Goal: Task Accomplishment & Management: Complete application form

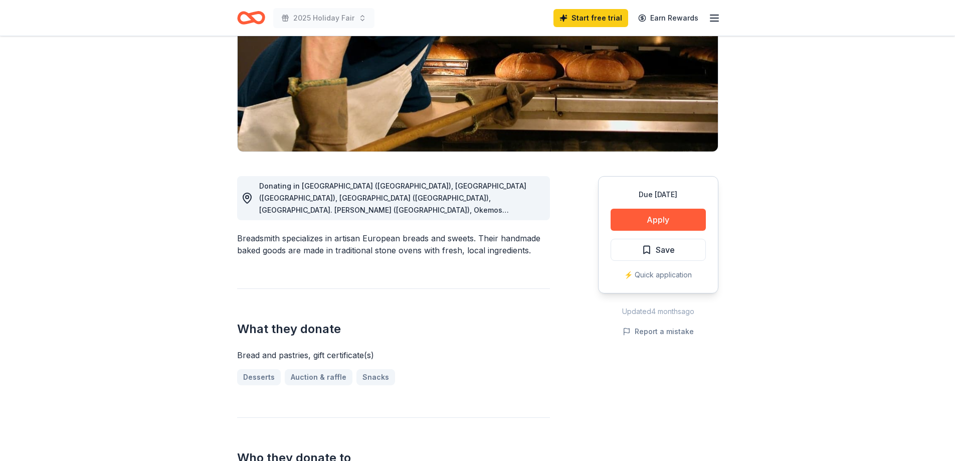
scroll to position [150, 0]
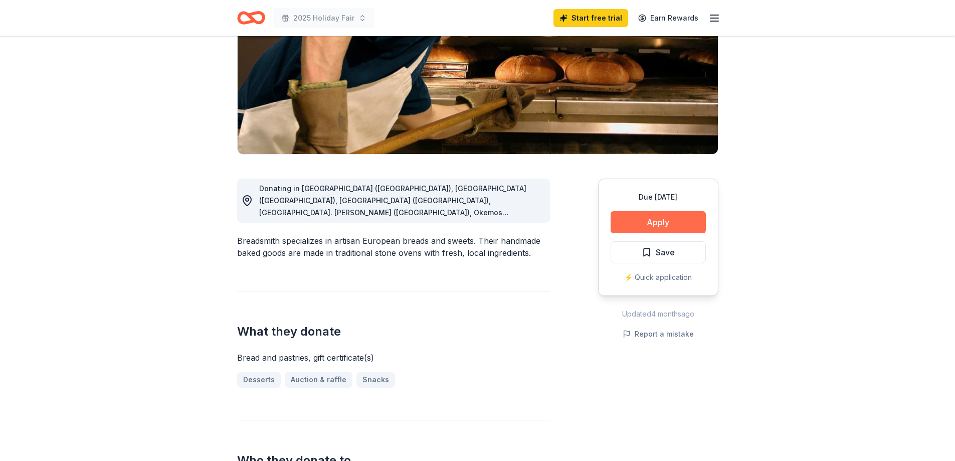
click at [682, 218] on button "Apply" at bounding box center [658, 222] width 95 height 22
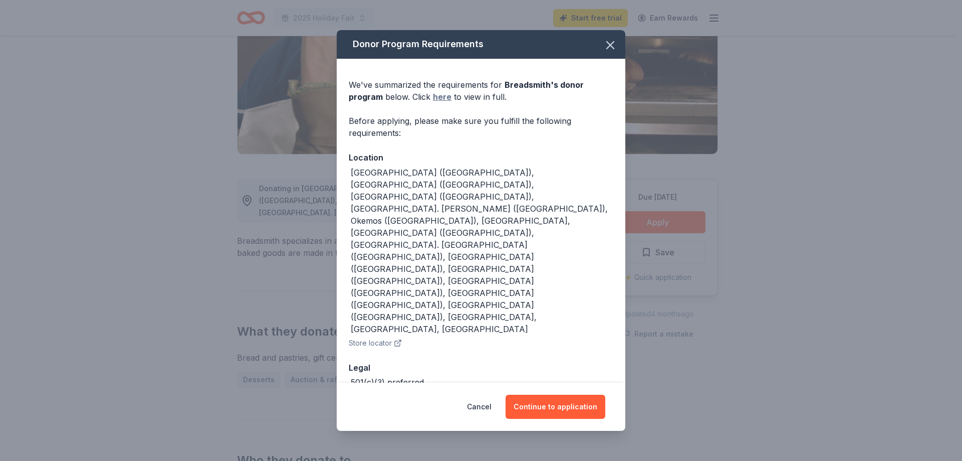
click at [445, 103] on link "here" at bounding box center [442, 97] width 19 height 12
click at [543, 394] on button "Continue to application" at bounding box center [556, 406] width 100 height 24
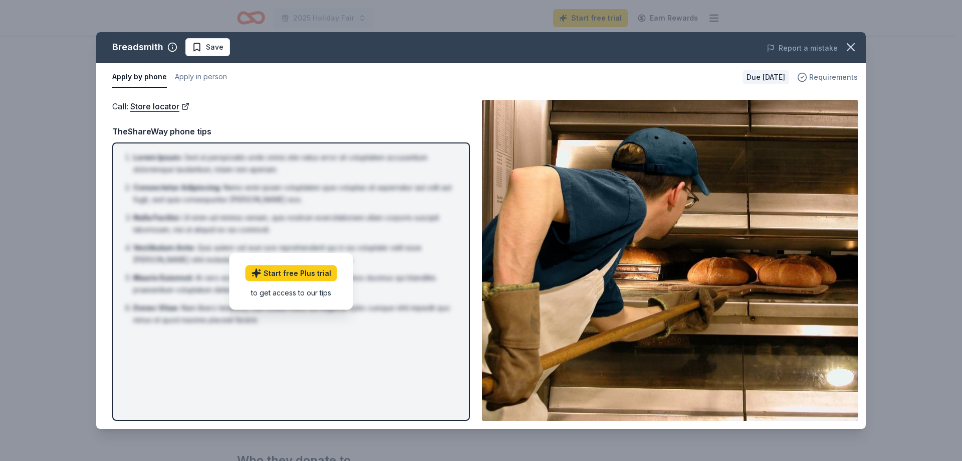
click at [807, 77] on icon "button" at bounding box center [802, 77] width 10 height 10
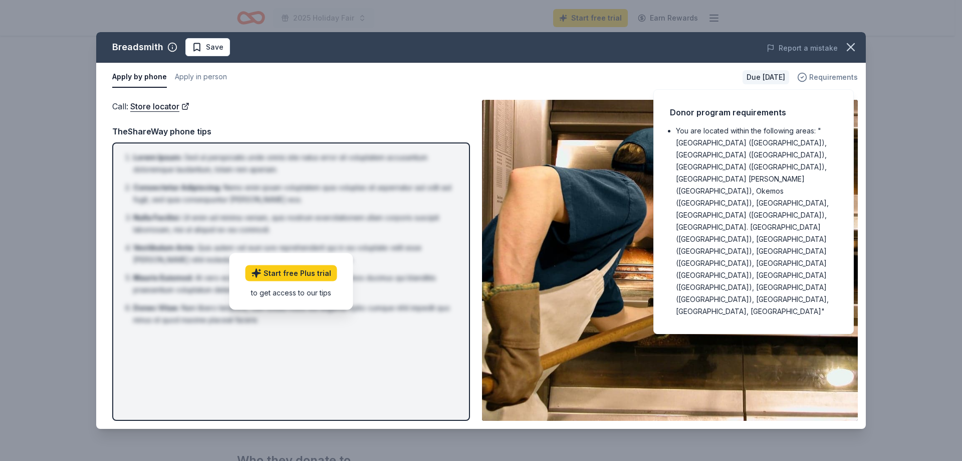
click at [807, 77] on icon "button" at bounding box center [802, 77] width 10 height 10
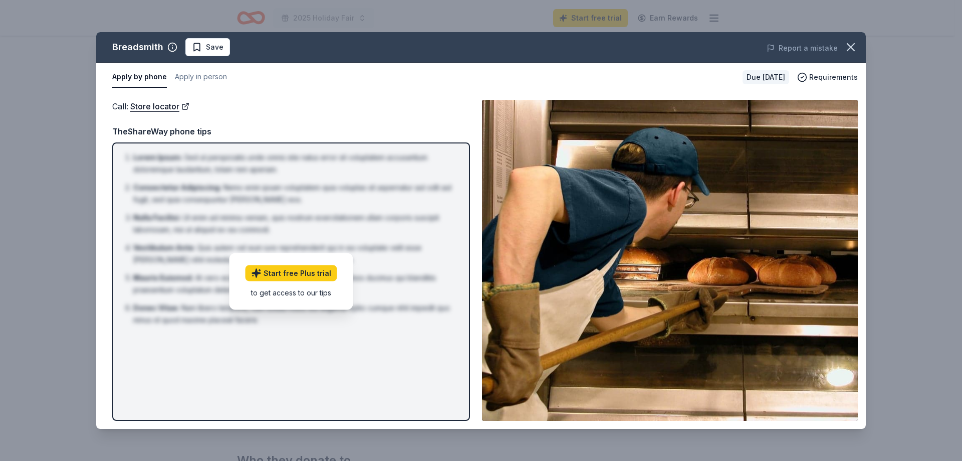
click at [157, 132] on div "TheShareWay phone tips" at bounding box center [291, 131] width 358 height 13
click at [166, 108] on link "Store locator" at bounding box center [159, 106] width 59 height 13
click at [845, 48] on icon "button" at bounding box center [851, 47] width 14 height 14
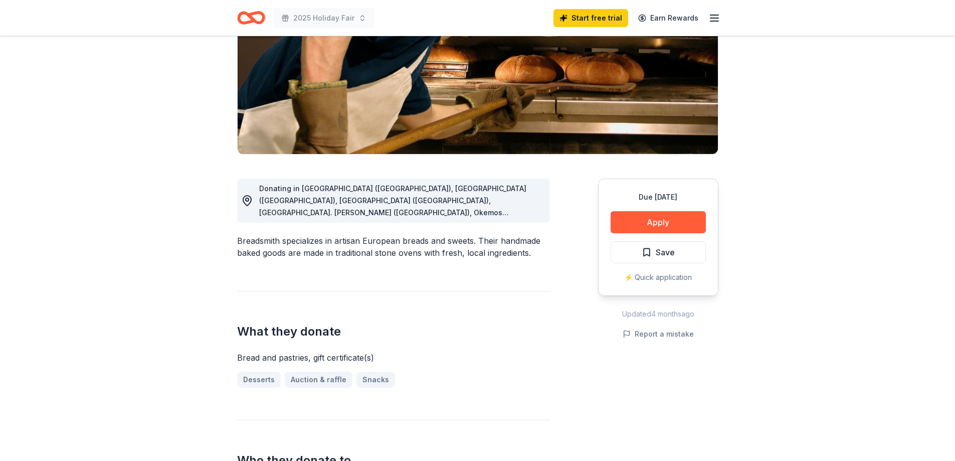
click at [252, 20] on icon "Home" at bounding box center [256, 18] width 16 height 10
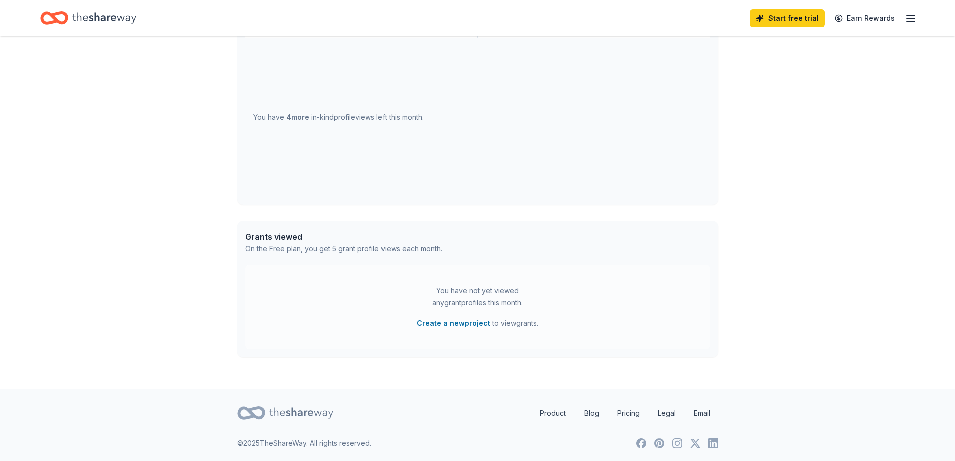
scroll to position [347, 0]
click at [914, 21] on line "button" at bounding box center [911, 21] width 8 height 0
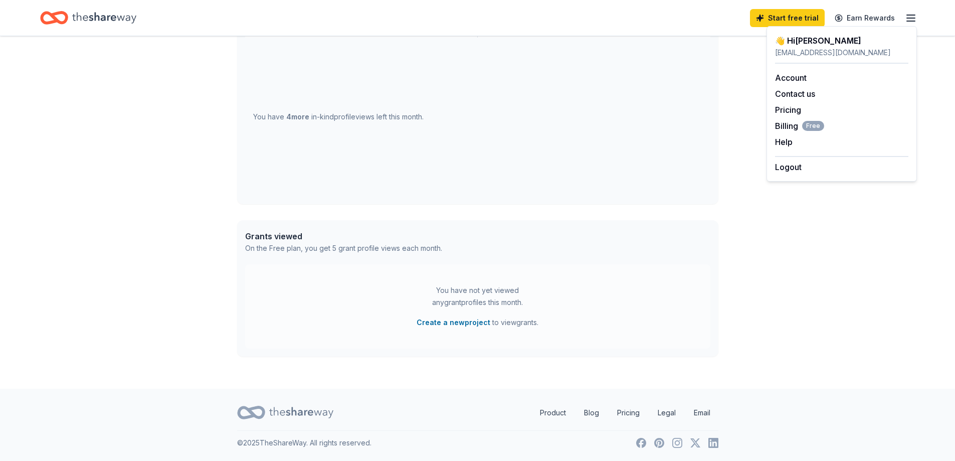
click at [914, 19] on icon "button" at bounding box center [911, 18] width 12 height 12
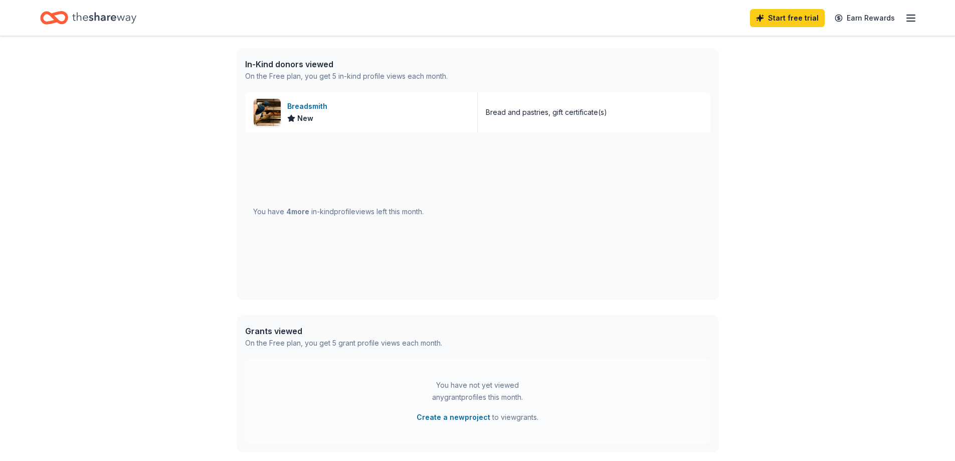
scroll to position [0, 0]
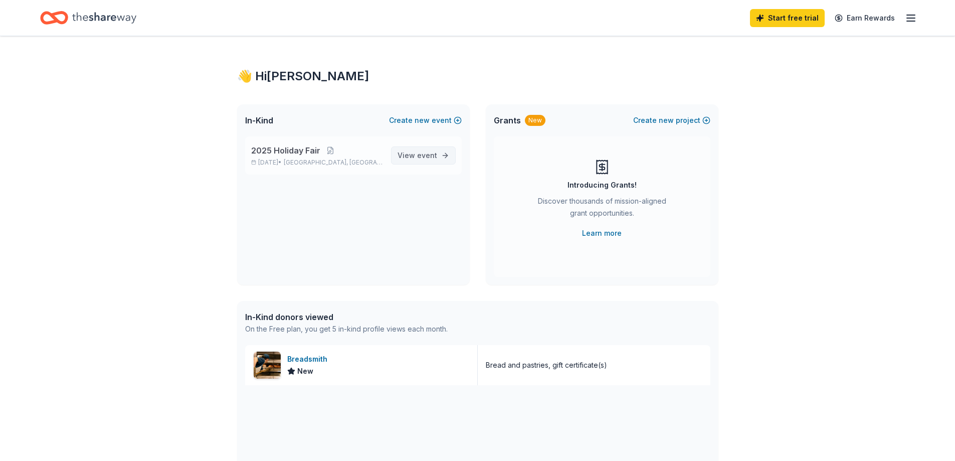
click at [427, 155] on span "event" at bounding box center [427, 155] width 20 height 9
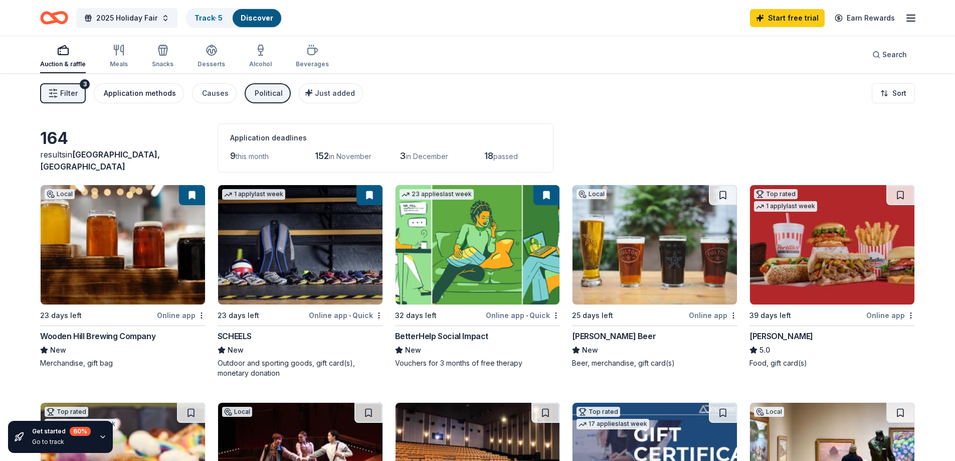
click at [166, 92] on div "Application methods" at bounding box center [140, 93] width 72 height 12
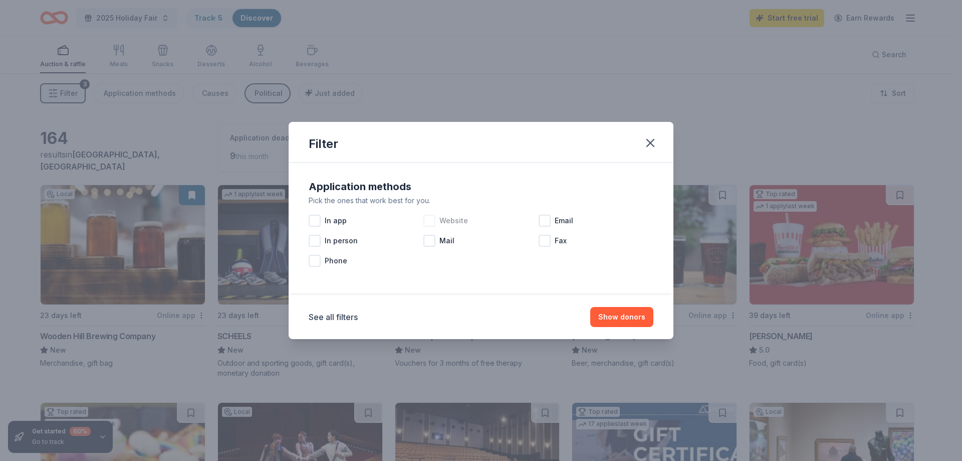
click at [429, 218] on div at bounding box center [430, 221] width 12 height 12
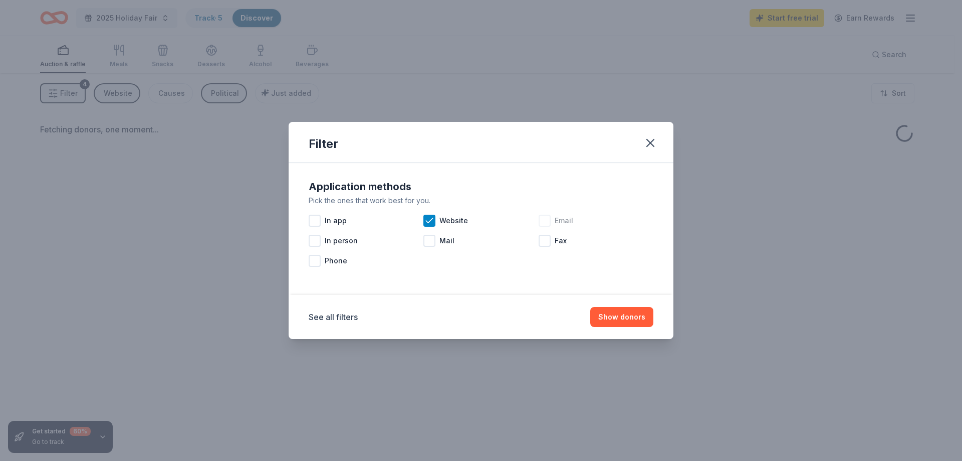
click at [542, 220] on div at bounding box center [545, 221] width 12 height 12
click at [632, 320] on button "Show donors" at bounding box center [621, 317] width 63 height 20
